Goal: Task Accomplishment & Management: Use online tool/utility

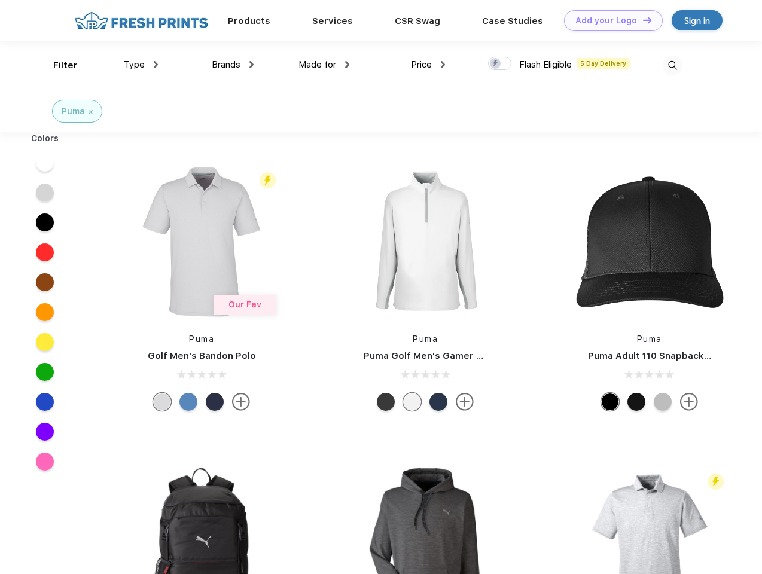
click at [609, 20] on link "Add your Logo Design Tool" at bounding box center [613, 20] width 99 height 21
click at [0, 0] on div "Design Tool" at bounding box center [0, 0] width 0 height 0
click at [642, 20] on link "Add your Logo Design Tool" at bounding box center [613, 20] width 99 height 21
click at [57, 65] on div "Filter" at bounding box center [65, 66] width 25 height 14
click at [141, 65] on span "Type" at bounding box center [134, 64] width 21 height 11
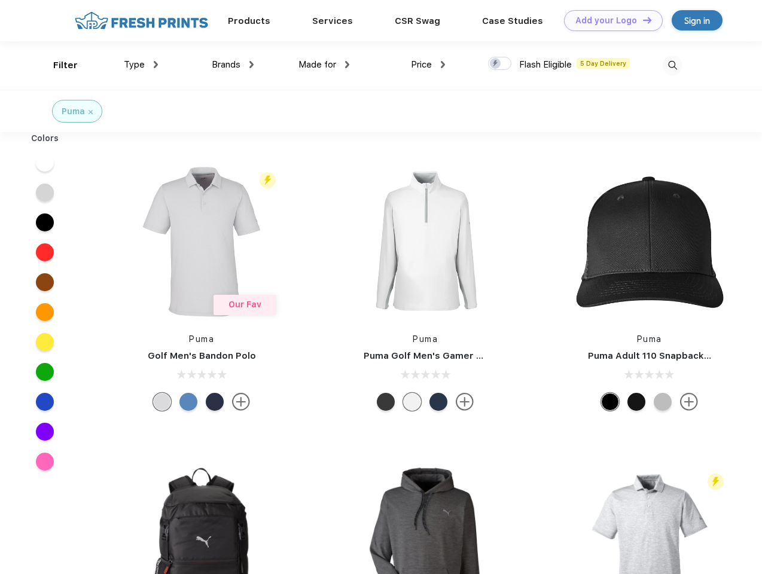
click at [233, 65] on span "Brands" at bounding box center [226, 64] width 29 height 11
click at [324, 65] on span "Made for" at bounding box center [317, 64] width 38 height 11
click at [428, 65] on span "Price" at bounding box center [421, 64] width 21 height 11
click at [500, 64] on div at bounding box center [499, 63] width 23 height 13
click at [496, 64] on input "checkbox" at bounding box center [492, 60] width 8 height 8
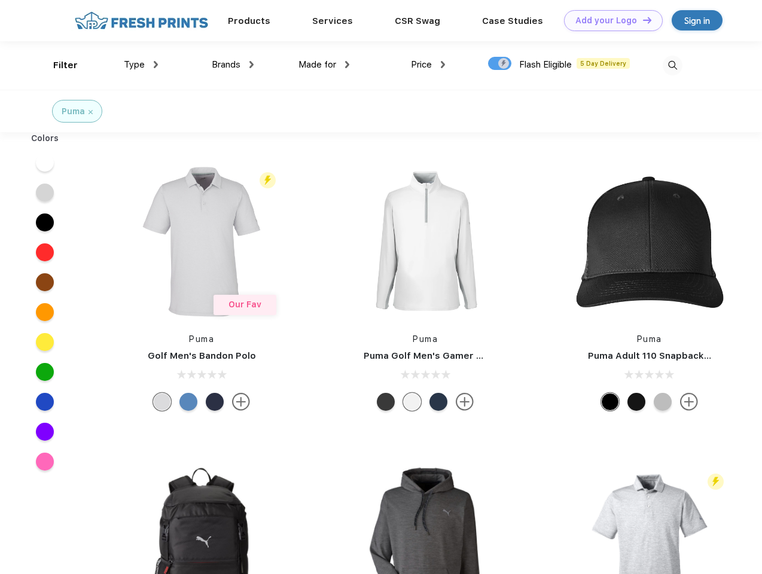
click at [672, 65] on img at bounding box center [673, 66] width 20 height 20
